Goal: Find specific page/section: Find specific page/section

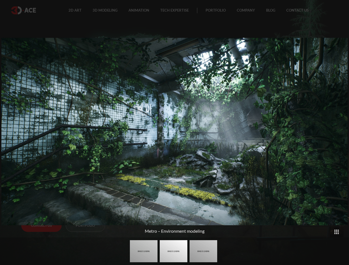
click at [174, 133] on img at bounding box center [174, 132] width 346 height 188
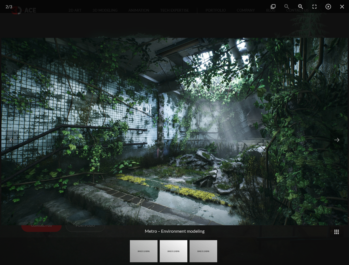
click at [174, 133] on img at bounding box center [174, 132] width 346 height 188
click at [342, 5] on span at bounding box center [342, 6] width 14 height 13
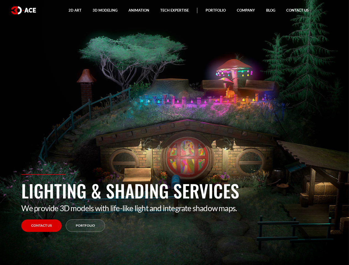
click at [328, 5] on ul "2D Art 2D Character Design 2D Environment Art 2D Concept Art Slot Art UI/UX Des…" at bounding box center [188, 10] width 299 height 21
click at [315, 5] on ul "2D Art 2D Character Design 2D Environment Art 2D Concept Art Slot Art UI/UX Des…" at bounding box center [188, 10] width 299 height 21
click at [301, 5] on link "Contact Us" at bounding box center [297, 10] width 33 height 21
click at [287, 5] on div at bounding box center [174, 132] width 349 height 265
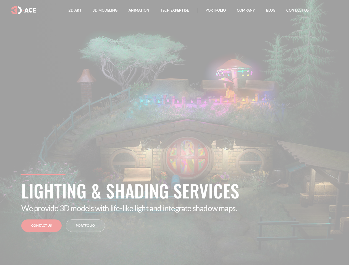
click at [273, 5] on div at bounding box center [174, 132] width 349 height 265
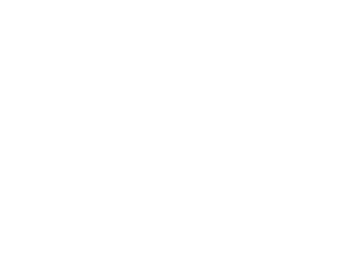
click at [9, 140] on div at bounding box center [174, 132] width 349 height 265
click at [340, 140] on div at bounding box center [174, 132] width 349 height 265
